Goal: Information Seeking & Learning: Learn about a topic

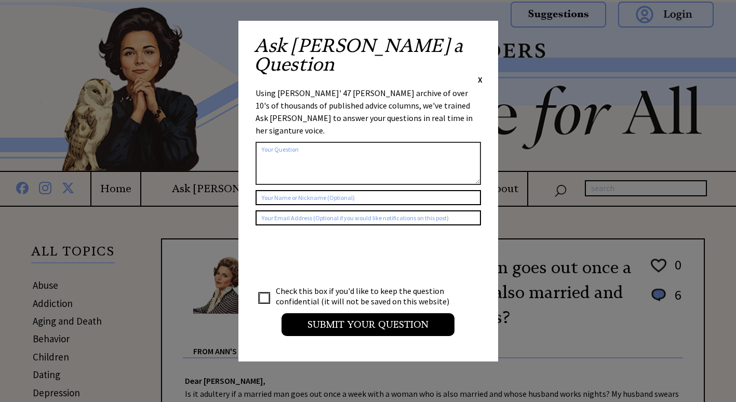
click at [478, 74] on span "X" at bounding box center [480, 79] width 5 height 10
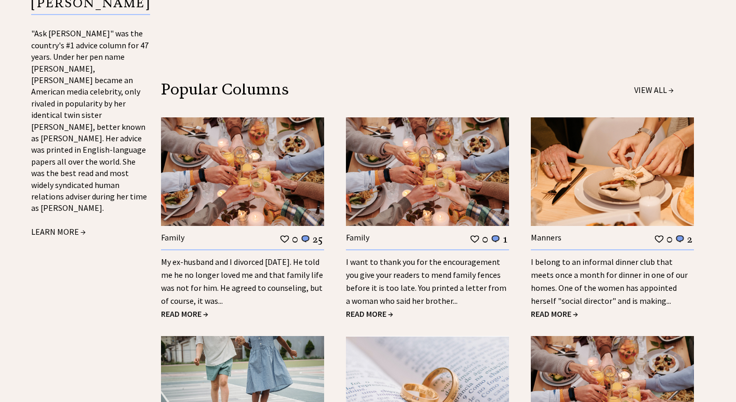
scroll to position [1091, 0]
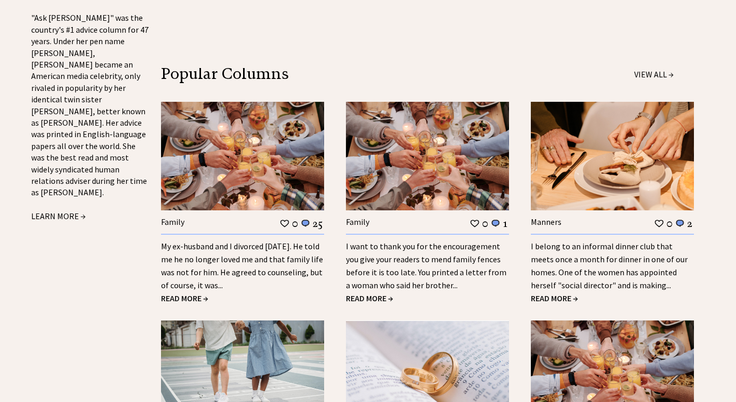
click at [557, 293] on span "READ MORE →" at bounding box center [554, 298] width 47 height 10
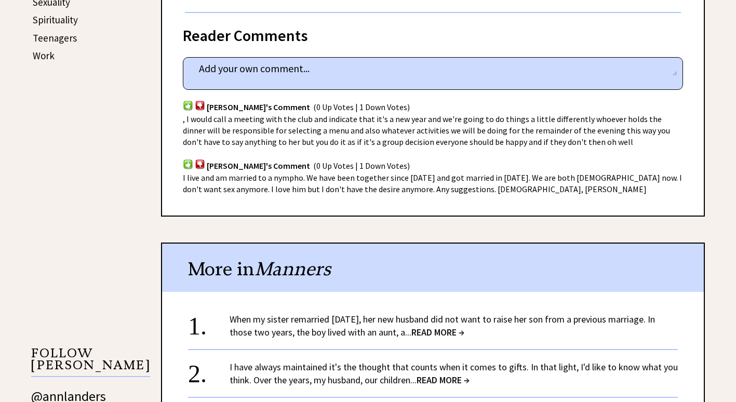
scroll to position [624, 0]
click at [455, 374] on span "READ MORE →" at bounding box center [443, 380] width 53 height 12
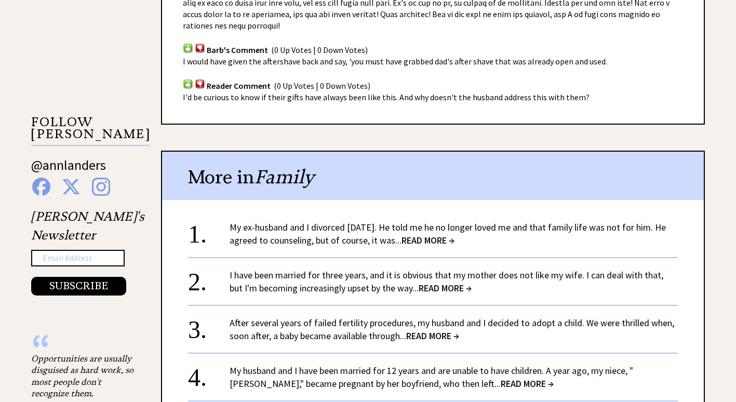
scroll to position [1039, 0]
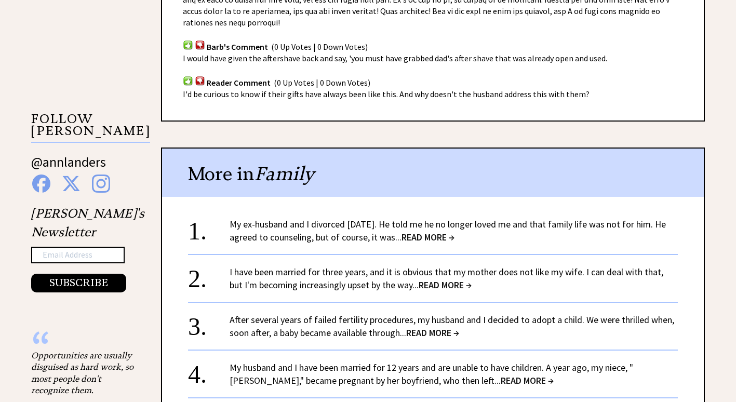
click at [441, 231] on span "READ MORE →" at bounding box center [428, 237] width 53 height 12
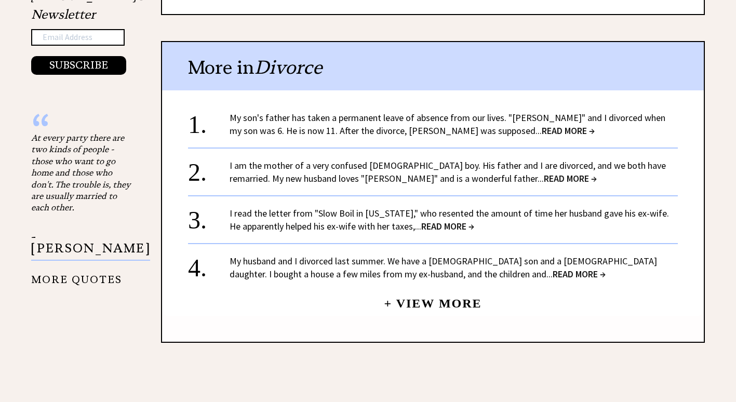
scroll to position [1091, 0]
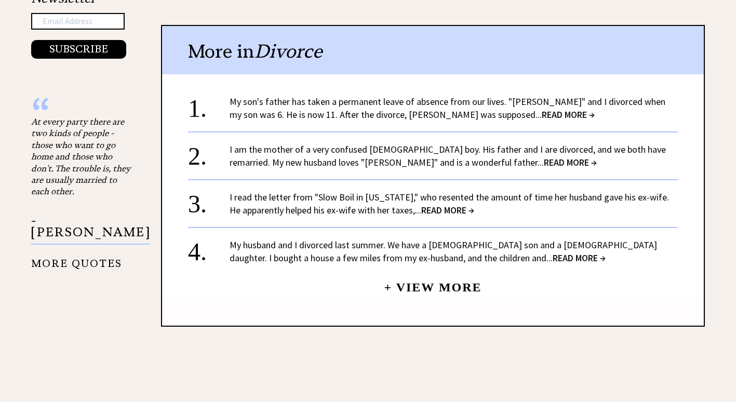
click at [446, 275] on link "+ View More" at bounding box center [433, 283] width 98 height 22
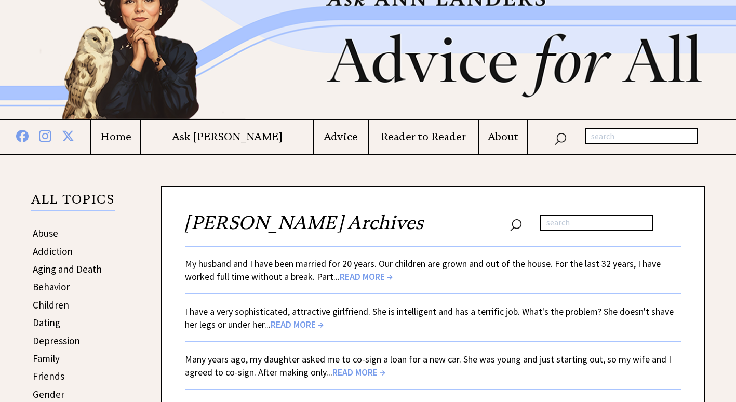
scroll to position [156, 0]
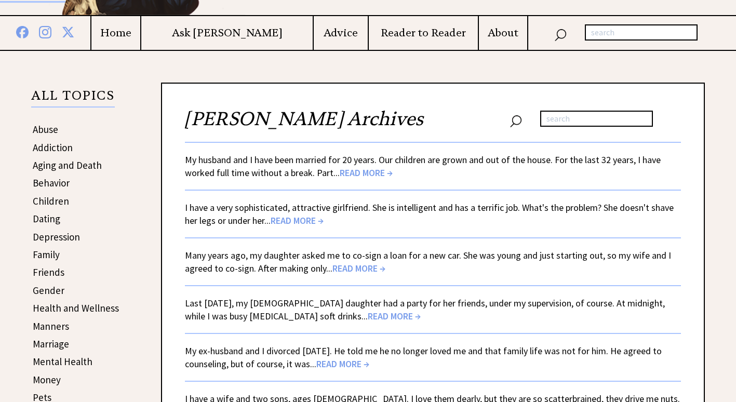
click at [365, 263] on span "READ MORE →" at bounding box center [359, 268] width 53 height 12
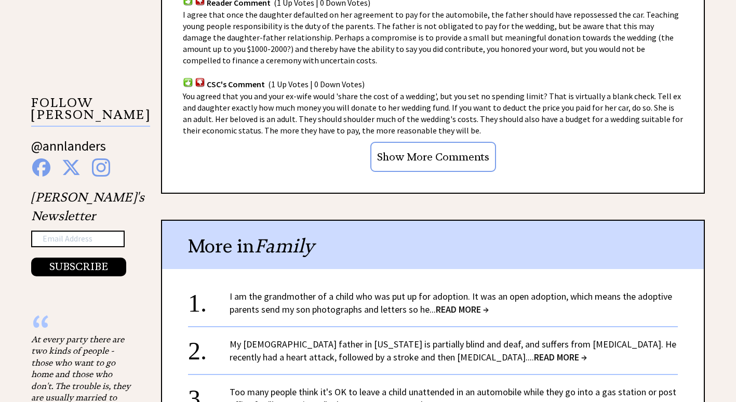
scroll to position [883, 0]
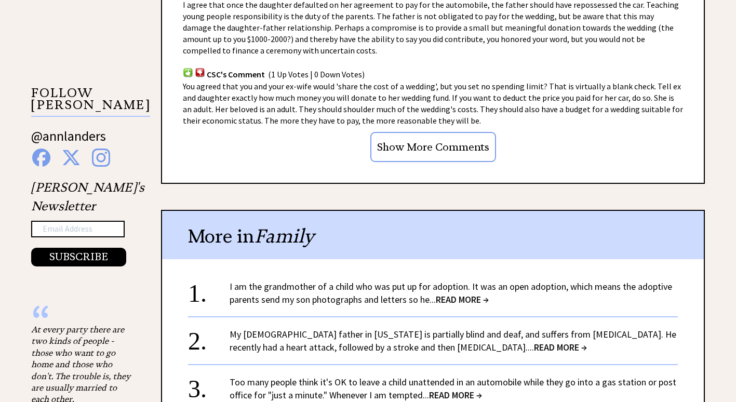
click at [459, 301] on span "READ MORE →" at bounding box center [462, 300] width 53 height 12
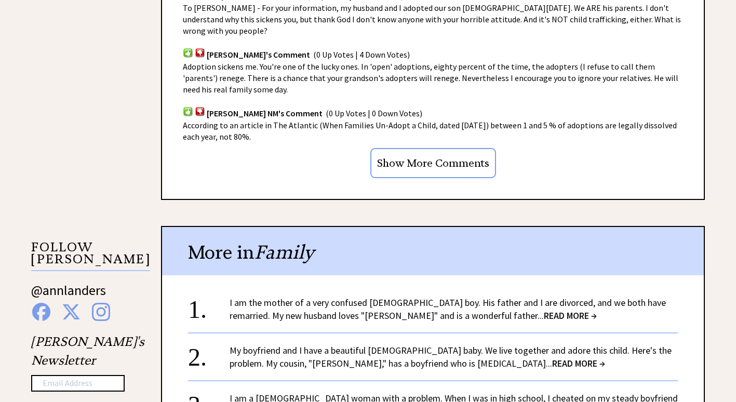
scroll to position [935, 0]
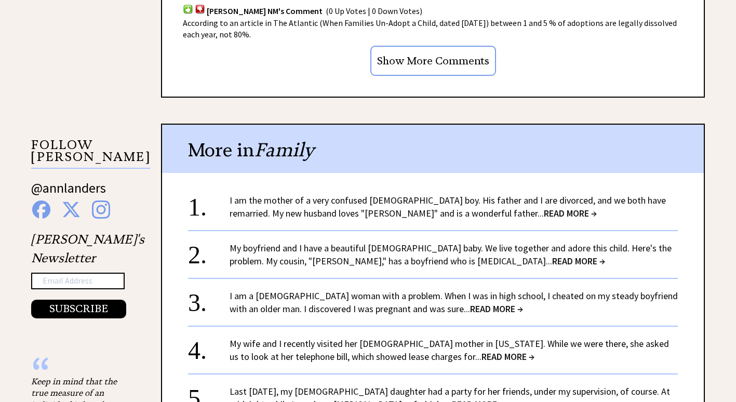
click at [470, 303] on span "READ MORE →" at bounding box center [496, 309] width 53 height 12
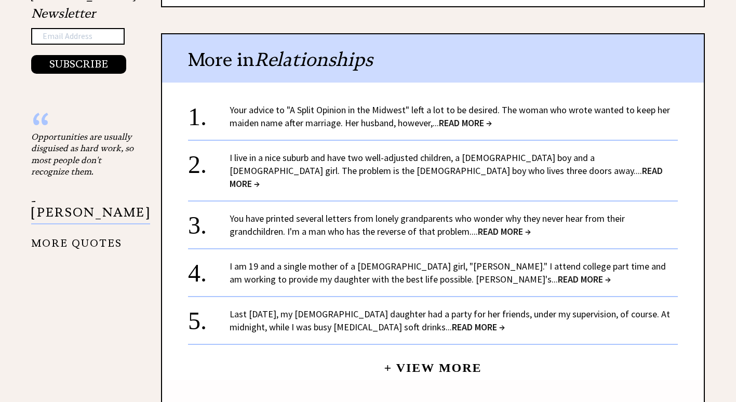
scroll to position [1195, 0]
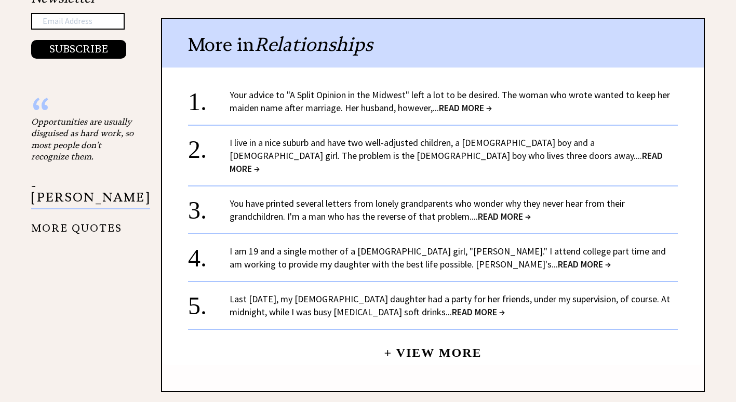
click at [462, 306] on span "READ MORE →" at bounding box center [478, 312] width 53 height 12
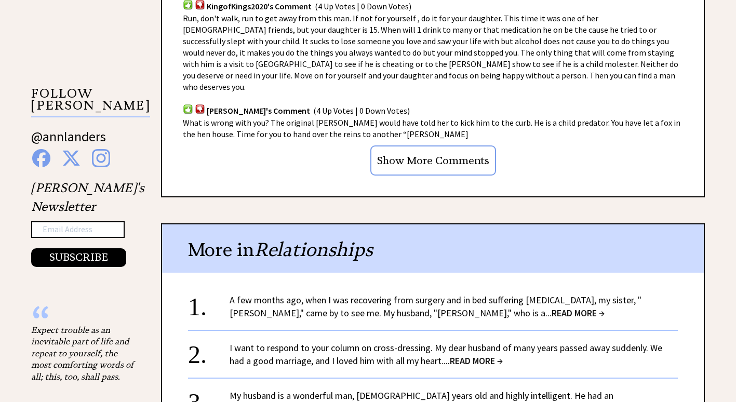
scroll to position [883, 0]
click at [552, 307] on span "READ MORE →" at bounding box center [578, 313] width 53 height 12
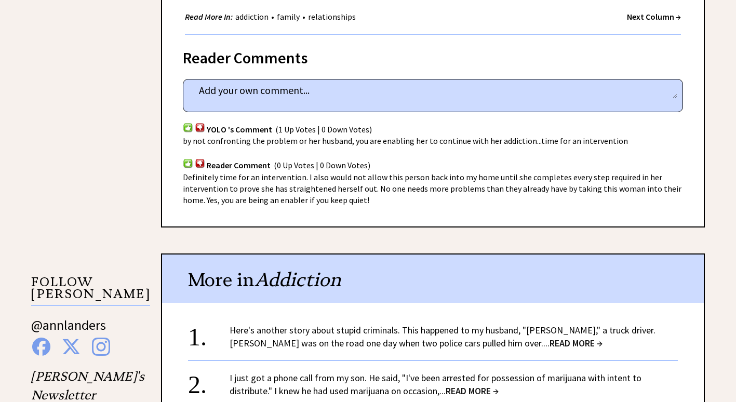
scroll to position [728, 0]
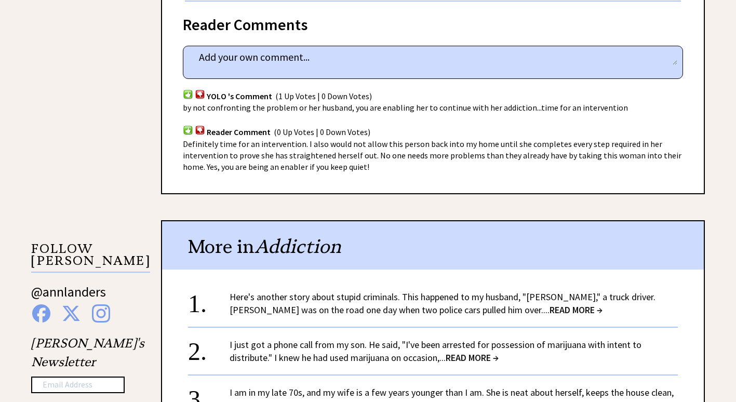
click at [550, 313] on span "READ MORE →" at bounding box center [576, 310] width 53 height 12
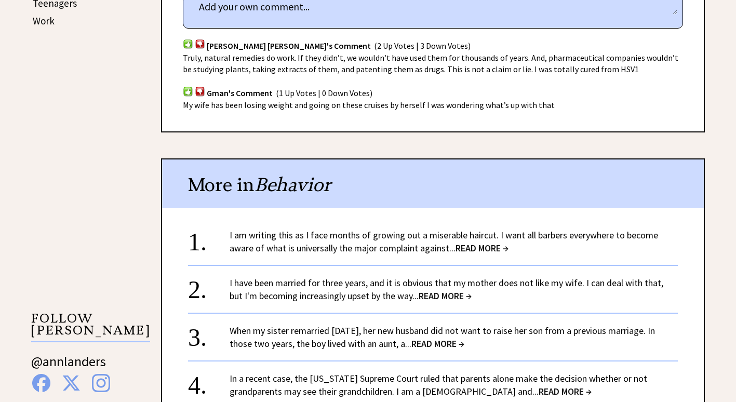
scroll to position [676, 0]
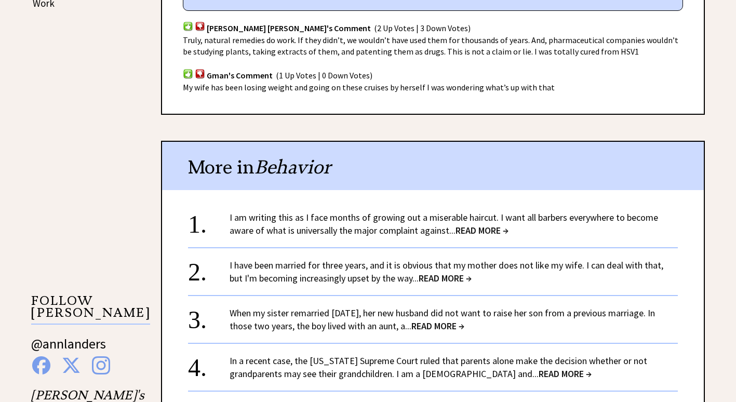
click at [459, 320] on span "READ MORE →" at bounding box center [438, 326] width 53 height 12
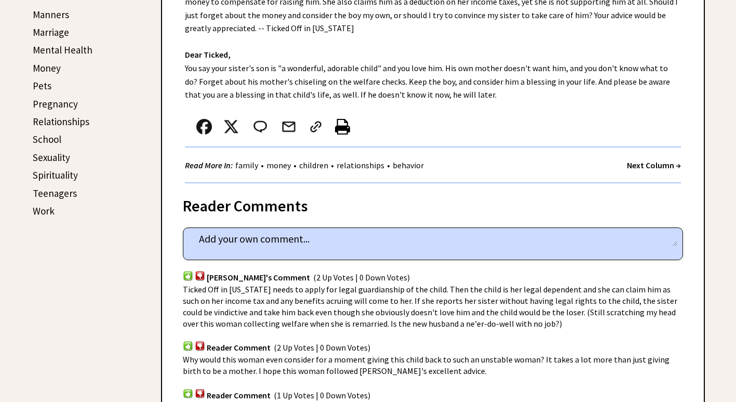
scroll to position [520, 0]
